Goal: Task Accomplishment & Management: Complete application form

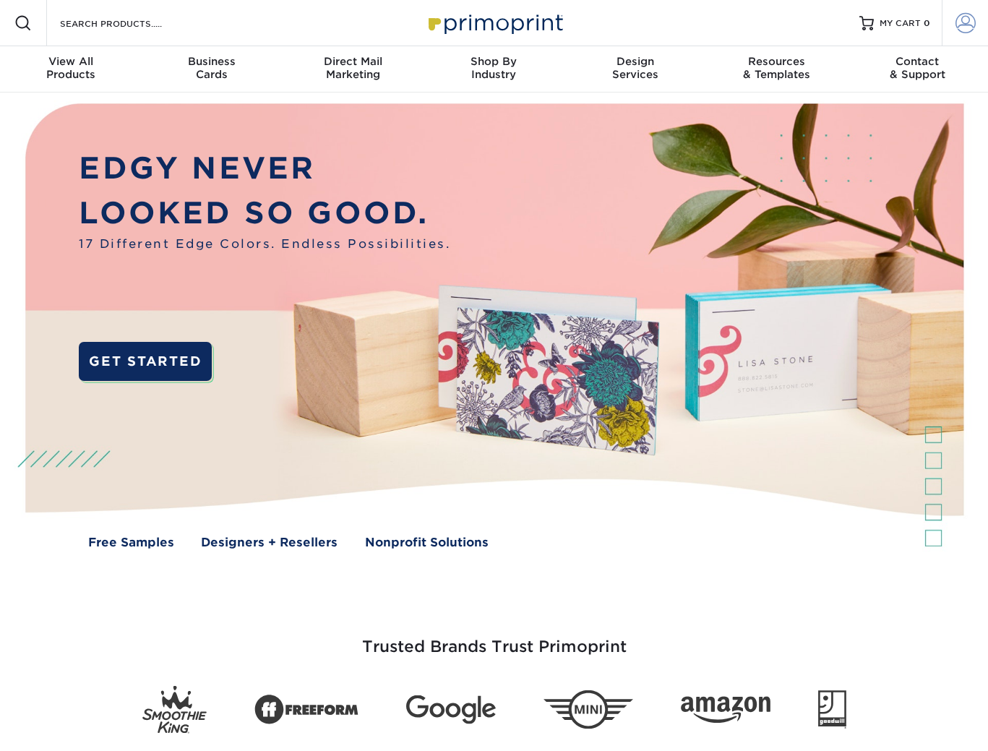
click at [959, 22] on span at bounding box center [965, 23] width 20 height 20
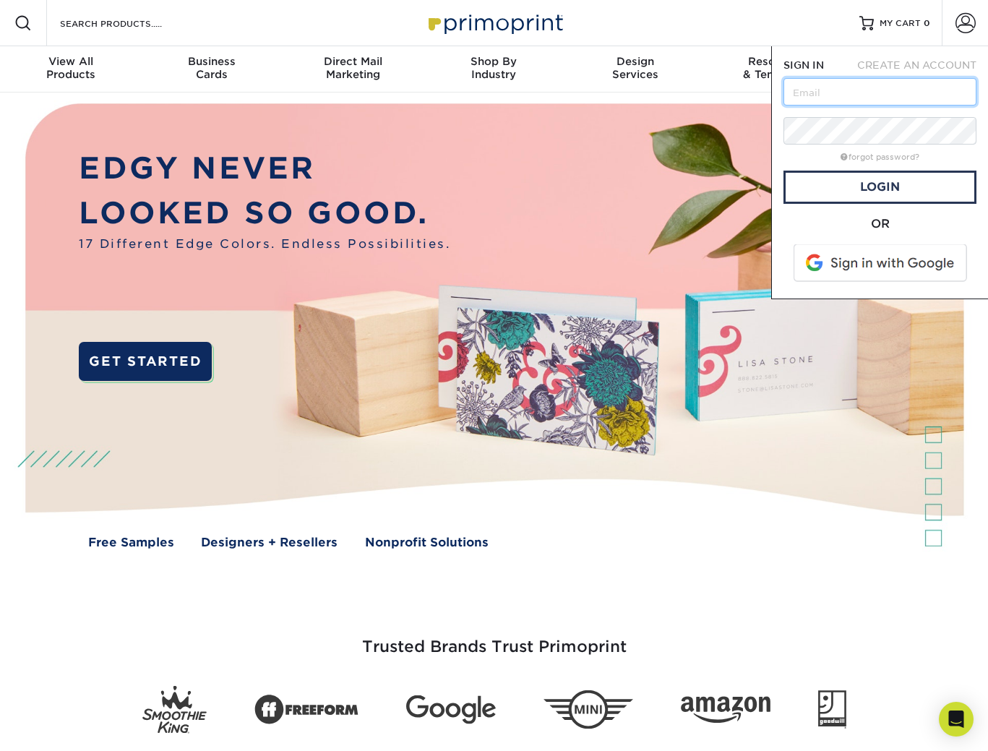
click at [878, 98] on input "text" at bounding box center [879, 91] width 193 height 27
type input "[EMAIL_ADDRESS][DOMAIN_NAME]"
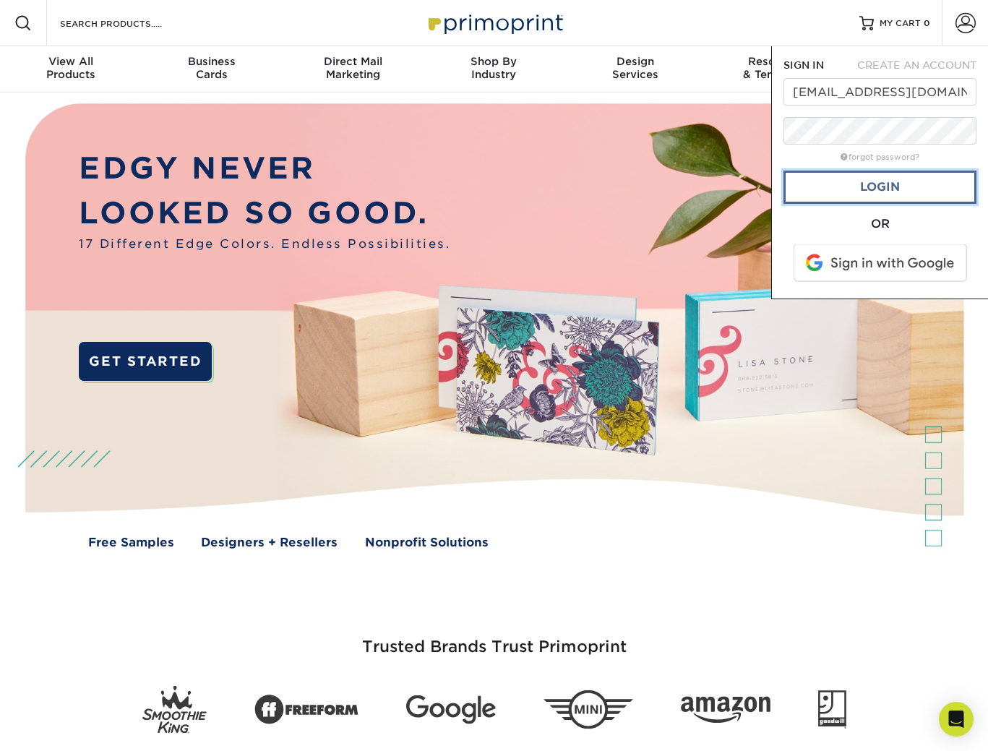
click at [882, 185] on link "Login" at bounding box center [879, 186] width 193 height 33
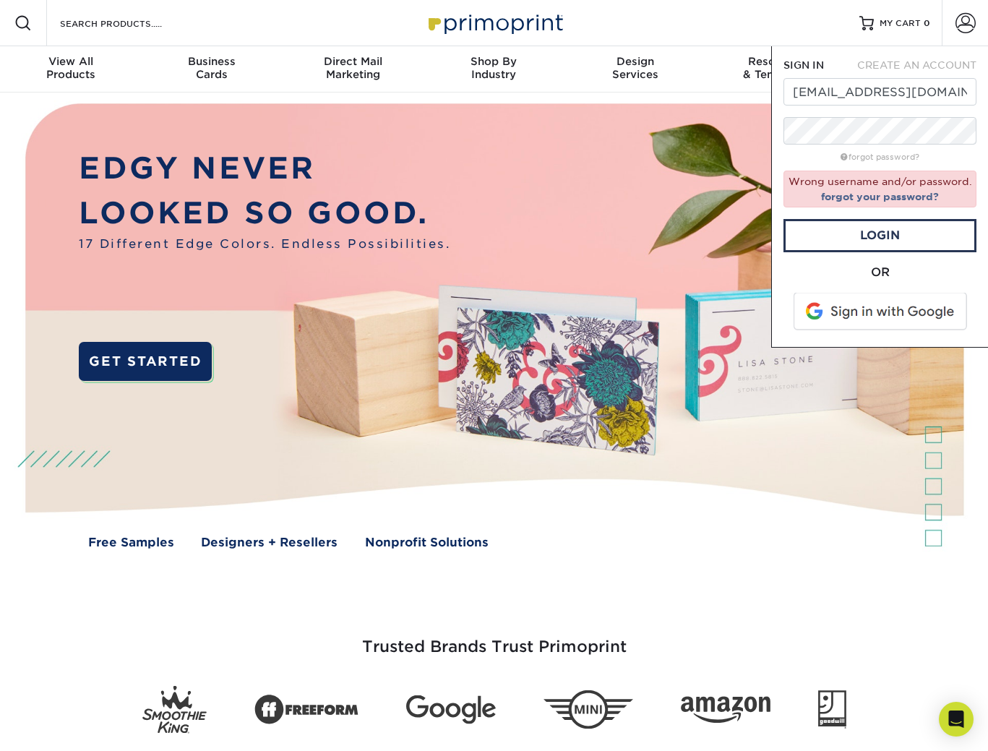
click at [907, 64] on span "CREATE AN ACCOUNT" at bounding box center [916, 65] width 119 height 12
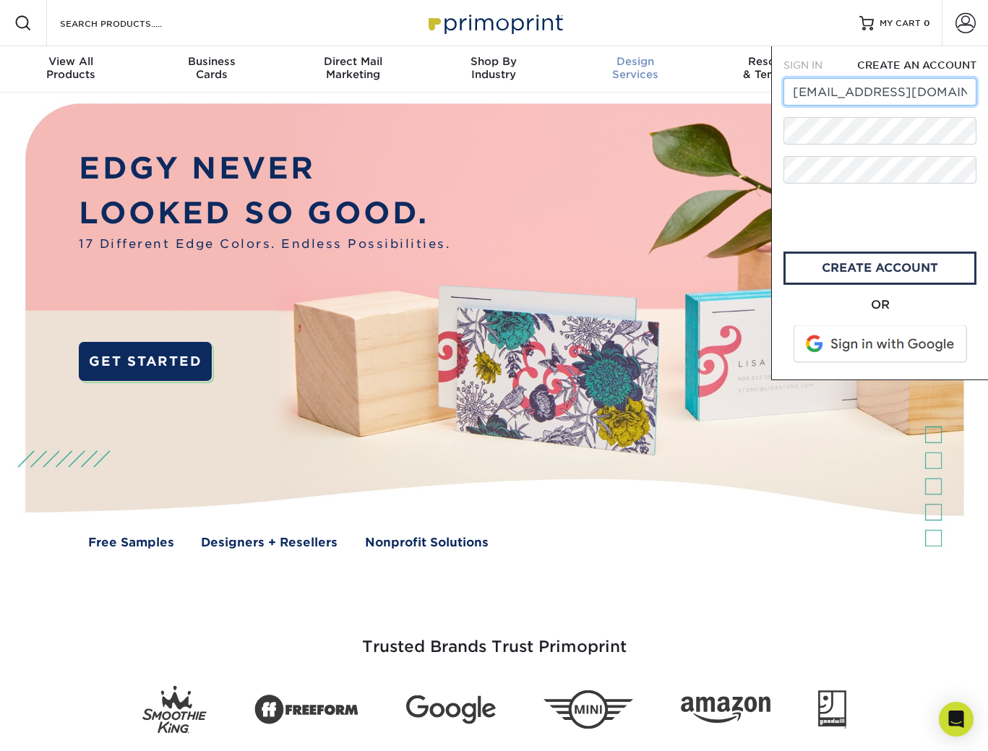
drag, startPoint x: 894, startPoint y: 95, endPoint x: 690, endPoint y: 91, distance: 204.5
click at [690, 91] on nav "Resources Menu Search Products Account SIGN IN CREATE AN ACCOUNT [EMAIL_ADDRESS…" at bounding box center [494, 46] width 988 height 92
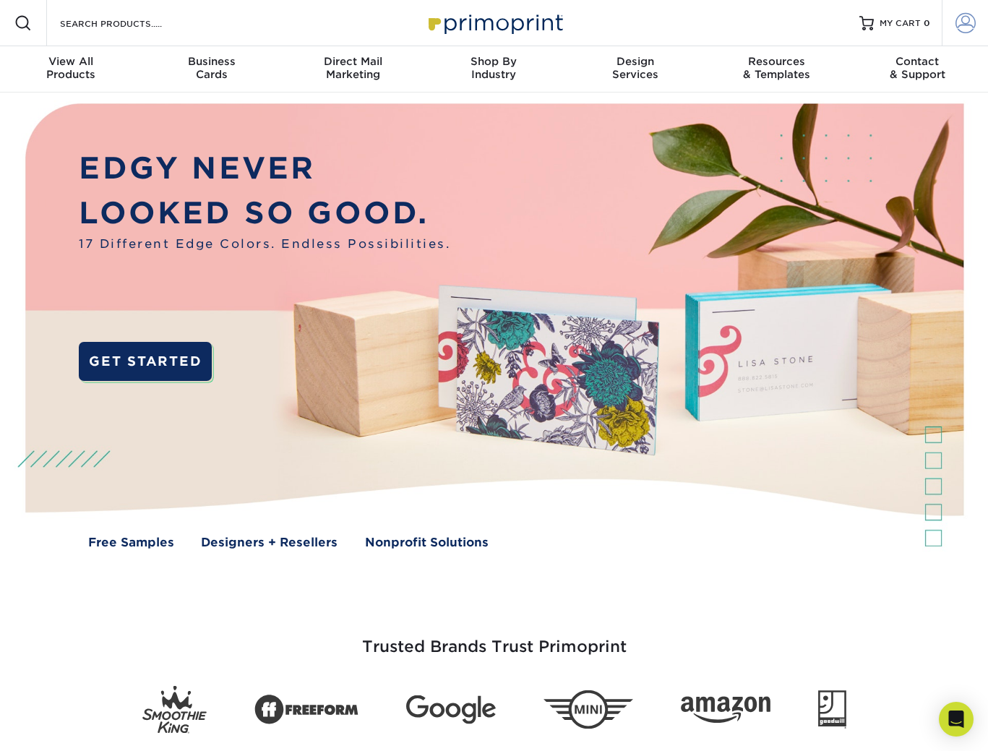
click at [972, 22] on span at bounding box center [965, 23] width 20 height 20
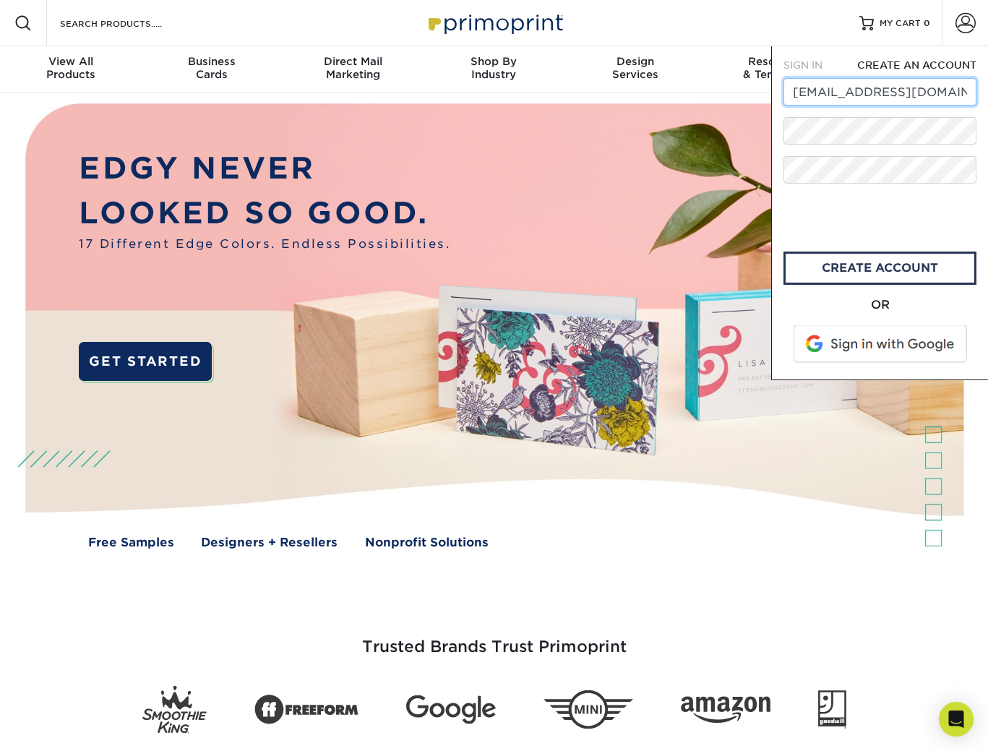
click at [898, 80] on input "[EMAIL_ADDRESS][DOMAIN_NAME]" at bounding box center [879, 91] width 193 height 27
click at [891, 90] on input "[EMAIL_ADDRESS][DOMAIN_NAME]" at bounding box center [879, 91] width 193 height 27
drag, startPoint x: 867, startPoint y: 92, endPoint x: 801, endPoint y: 91, distance: 65.8
click at [801, 91] on input "[EMAIL_ADDRESS][DOMAIN_NAME]" at bounding box center [879, 91] width 193 height 27
type input "[DOMAIN_NAME][EMAIL_ADDRESS][DOMAIN_NAME]"
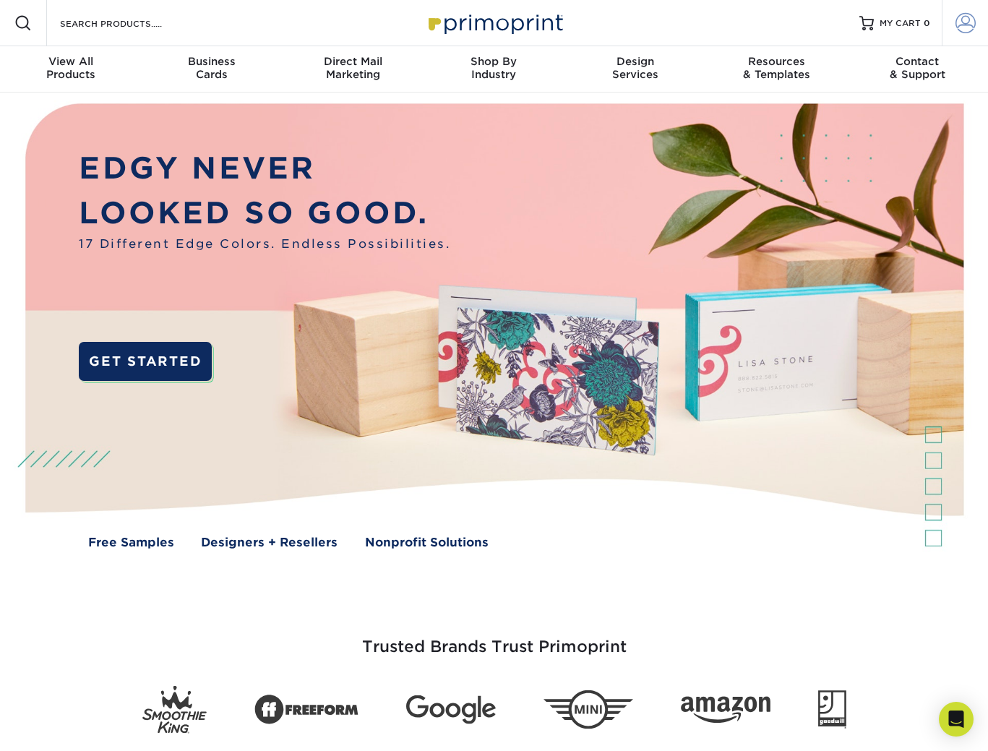
click at [969, 26] on span at bounding box center [965, 23] width 20 height 20
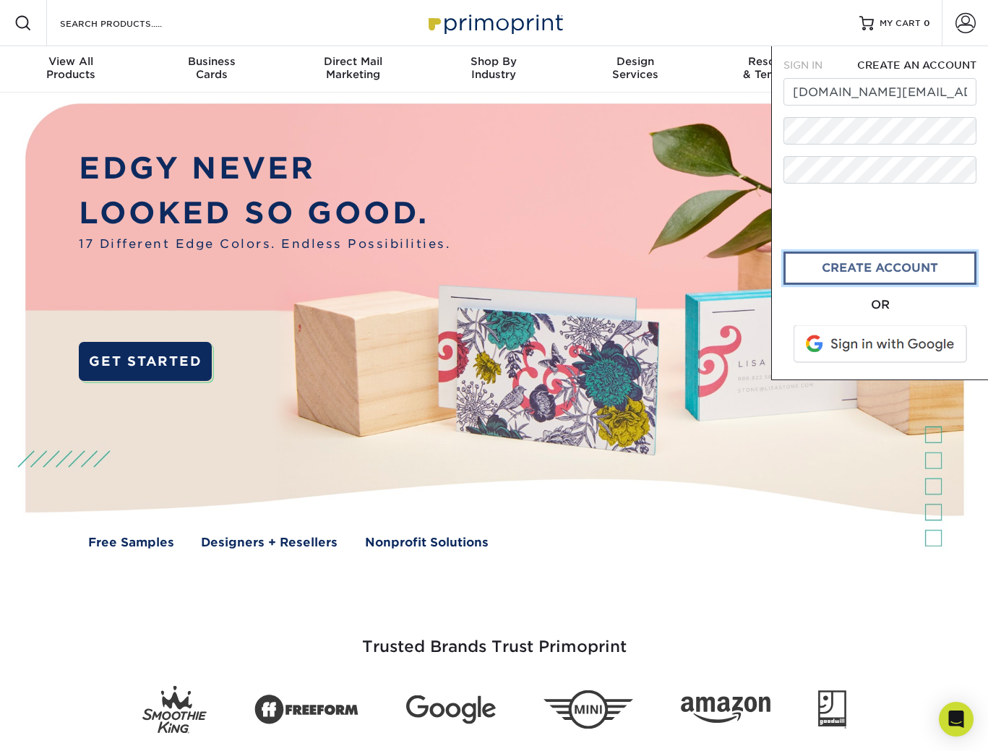
click at [857, 256] on link "create account" at bounding box center [879, 267] width 193 height 33
